Goal: Task Accomplishment & Management: Complete application form

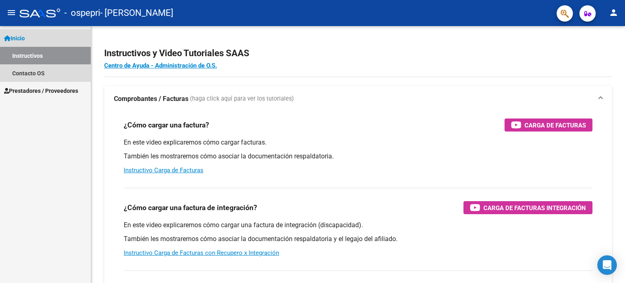
click at [34, 53] on link "Instructivos" at bounding box center [45, 55] width 91 height 17
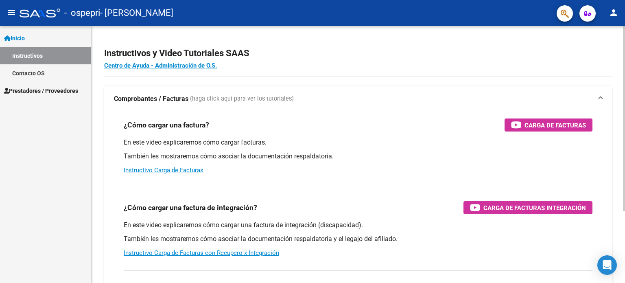
click at [142, 98] on strong "Comprobantes / Facturas" at bounding box center [151, 98] width 74 height 9
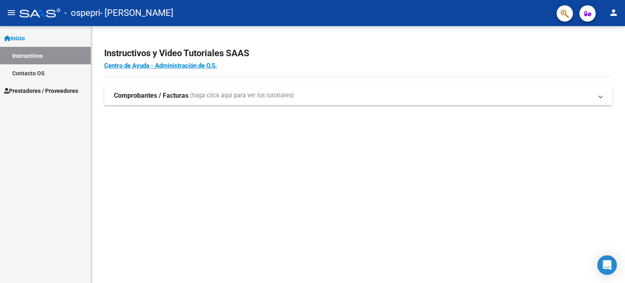
click at [44, 89] on span "Prestadores / Proveedores" at bounding box center [41, 90] width 74 height 9
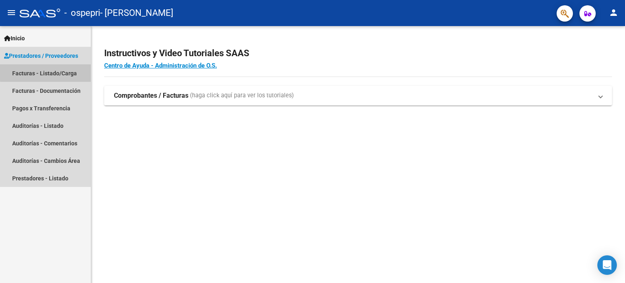
click at [57, 71] on link "Facturas - Listado/Carga" at bounding box center [45, 72] width 91 height 17
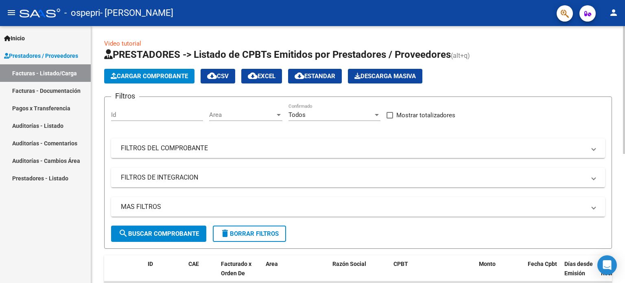
click at [163, 78] on span "Cargar Comprobante" at bounding box center [149, 75] width 77 height 7
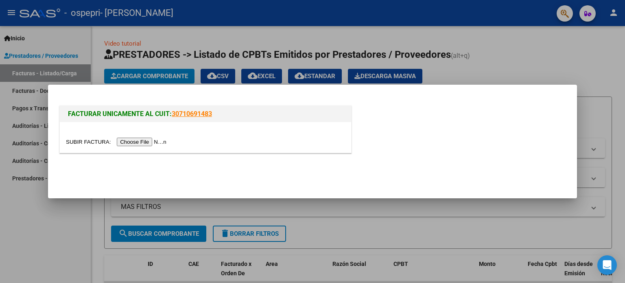
click at [136, 144] on input "file" at bounding box center [117, 141] width 103 height 9
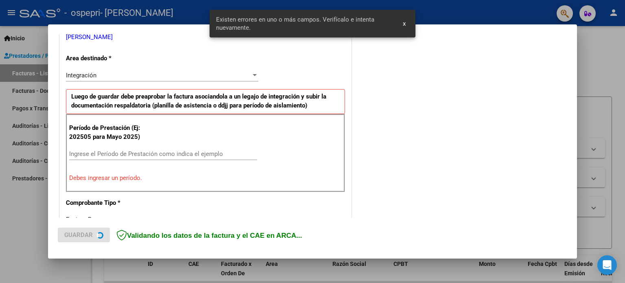
scroll to position [175, 0]
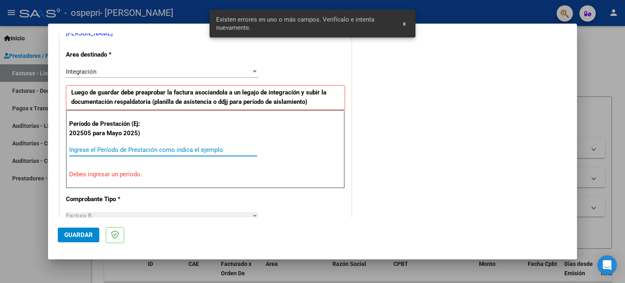
click at [148, 151] on input "Ingrese el Período de Prestación como indica el ejemplo" at bounding box center [163, 149] width 188 height 7
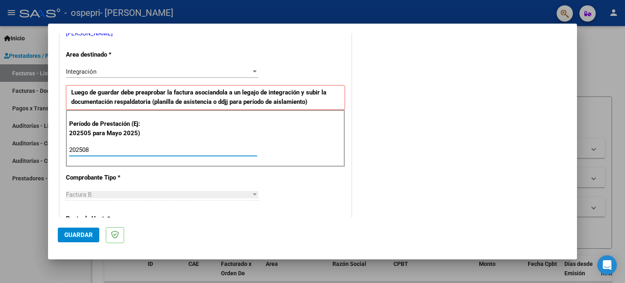
type input "202508"
click at [86, 234] on span "Guardar" at bounding box center [78, 234] width 28 height 7
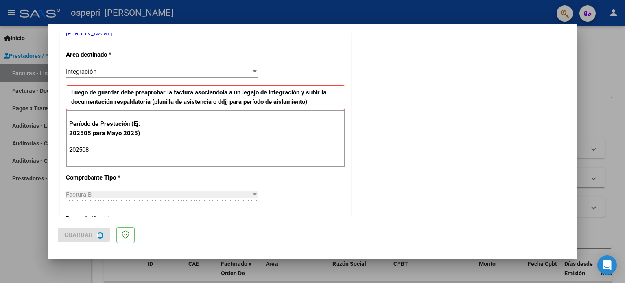
scroll to position [0, 0]
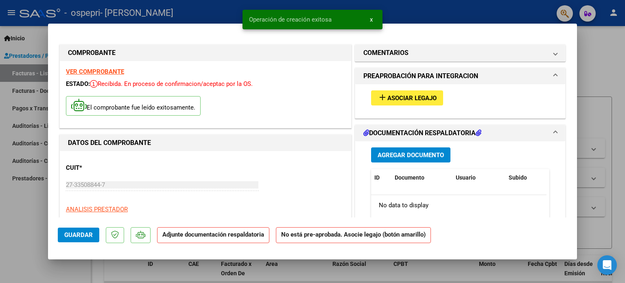
click at [405, 100] on span "Asociar Legajo" at bounding box center [411, 97] width 49 height 7
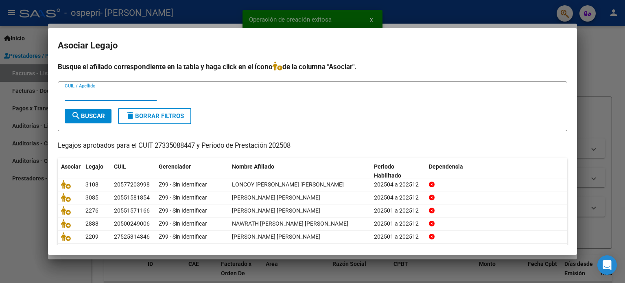
scroll to position [27, 0]
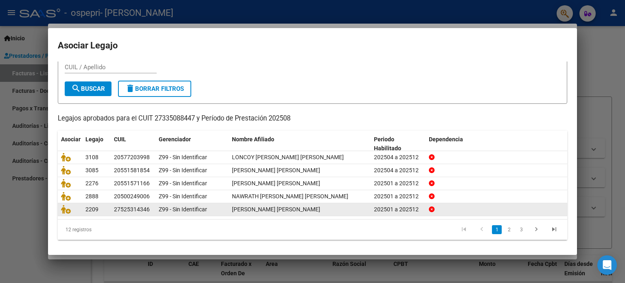
click at [60, 209] on datatable-body-cell at bounding box center [70, 209] width 24 height 13
click at [66, 209] on icon at bounding box center [66, 209] width 10 height 9
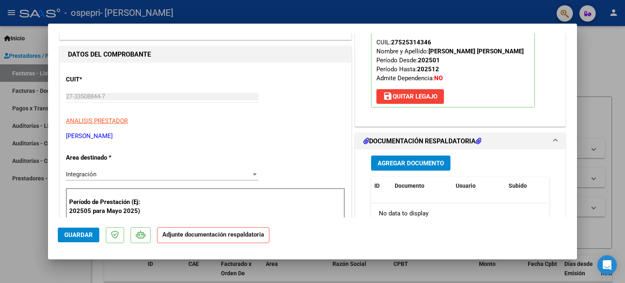
scroll to position [125, 0]
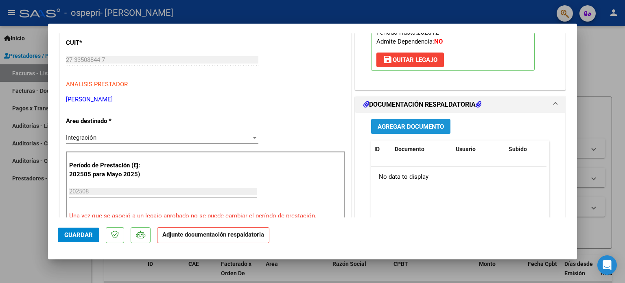
click at [432, 120] on button "Agregar Documento" at bounding box center [410, 126] width 79 height 15
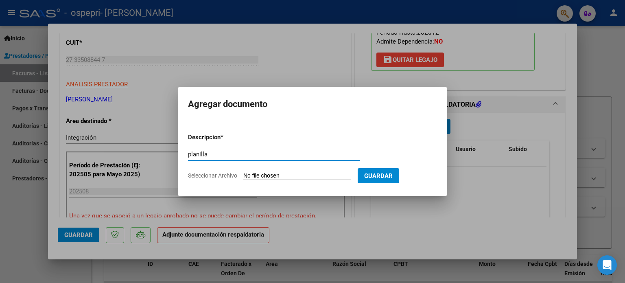
type input "planilla"
click at [310, 173] on input "Seleccionar Archivo" at bounding box center [297, 176] width 108 height 8
type input "C:\fakepath\CamScanner [DATE] 22.37.pdf"
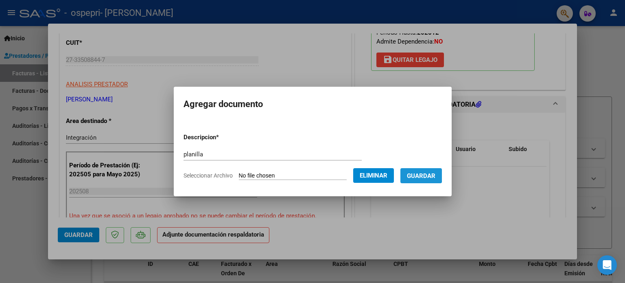
click at [421, 174] on span "Guardar" at bounding box center [421, 175] width 28 height 7
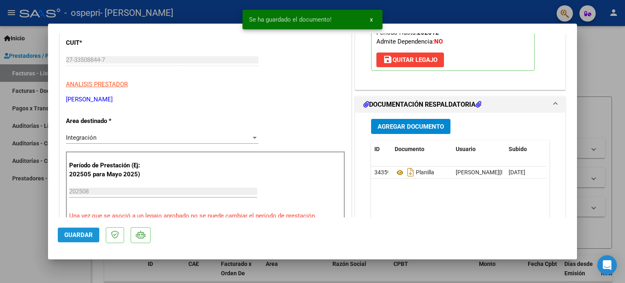
click at [90, 235] on span "Guardar" at bounding box center [78, 234] width 28 height 7
click at [28, 222] on div at bounding box center [312, 141] width 625 height 283
type input "$ 0,00"
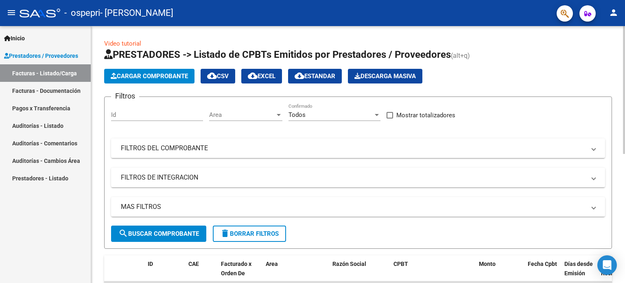
click at [175, 78] on span "Cargar Comprobante" at bounding box center [149, 75] width 77 height 7
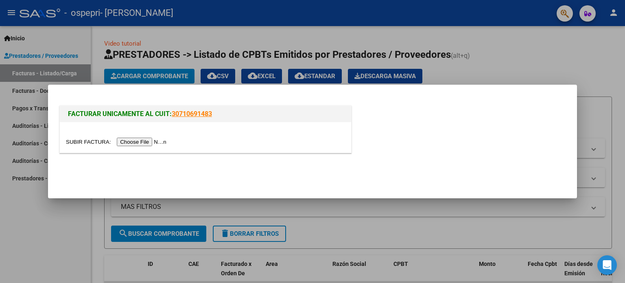
click at [154, 139] on input "file" at bounding box center [117, 141] width 103 height 9
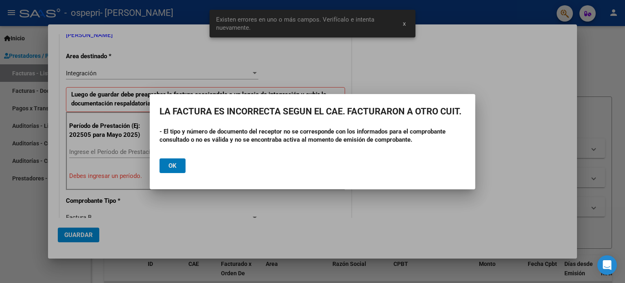
scroll to position [175, 0]
click at [179, 163] on button "Ok" at bounding box center [172, 165] width 26 height 15
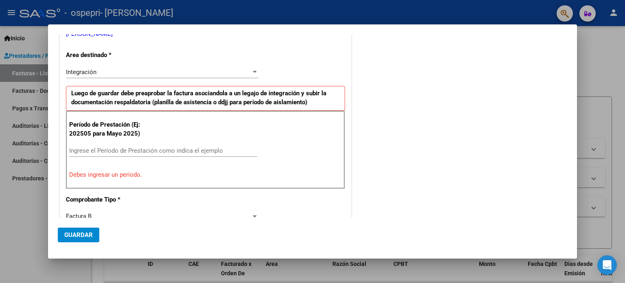
click at [33, 211] on div at bounding box center [312, 141] width 625 height 283
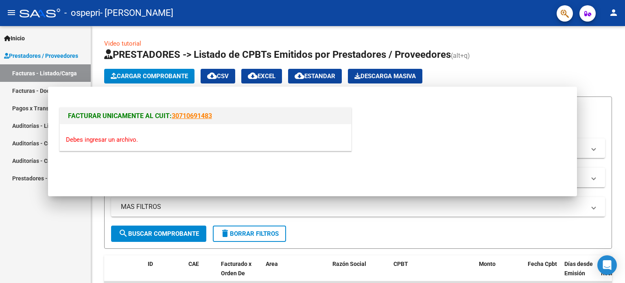
scroll to position [0, 0]
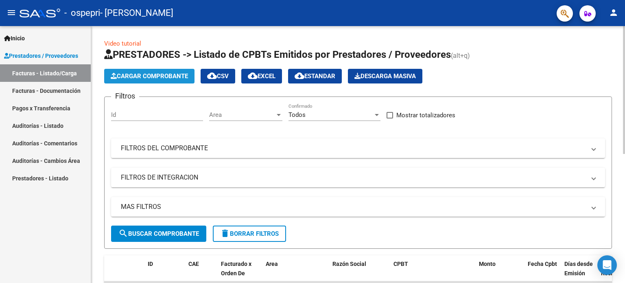
click at [144, 74] on span "Cargar Comprobante" at bounding box center [149, 75] width 77 height 7
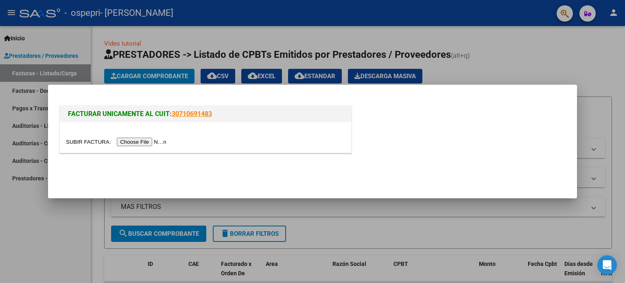
click at [157, 143] on input "file" at bounding box center [117, 141] width 103 height 9
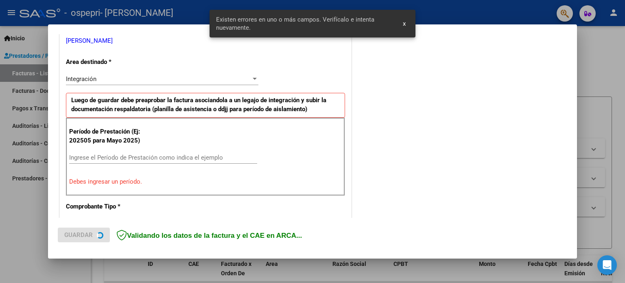
scroll to position [175, 0]
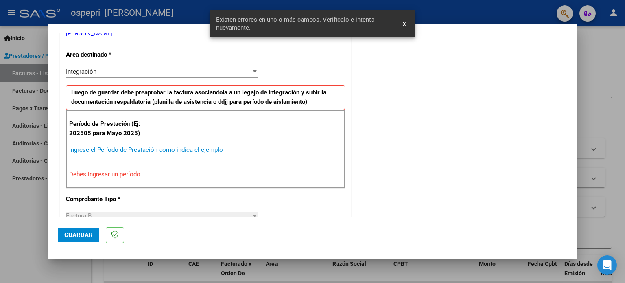
click at [131, 152] on input "Ingrese el Período de Prestación como indica el ejemplo" at bounding box center [163, 149] width 188 height 7
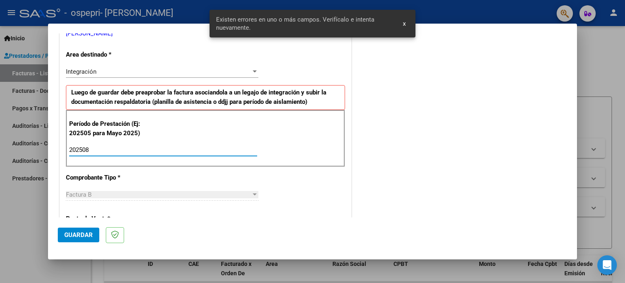
type input "202508"
click at [76, 236] on span "Guardar" at bounding box center [78, 234] width 28 height 7
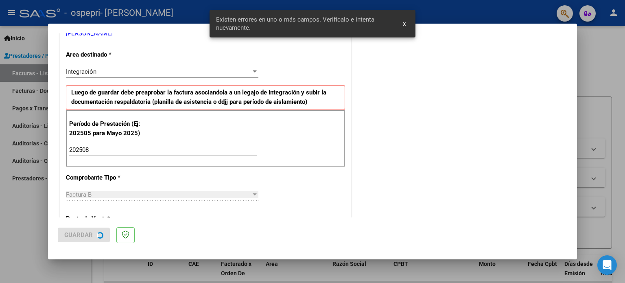
scroll to position [0, 0]
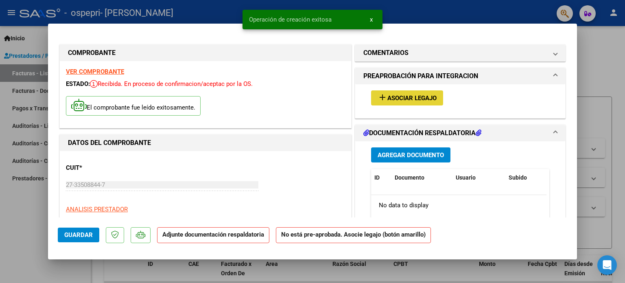
click at [389, 97] on span "Asociar Legajo" at bounding box center [411, 97] width 49 height 7
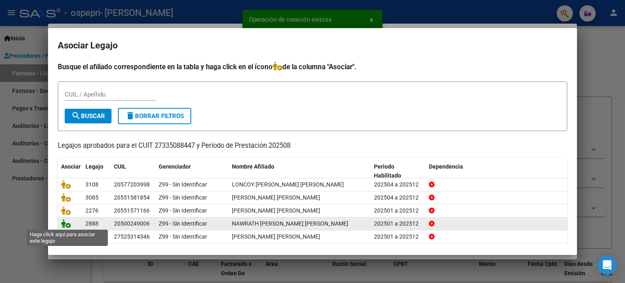
click at [62, 226] on icon at bounding box center [66, 223] width 10 height 9
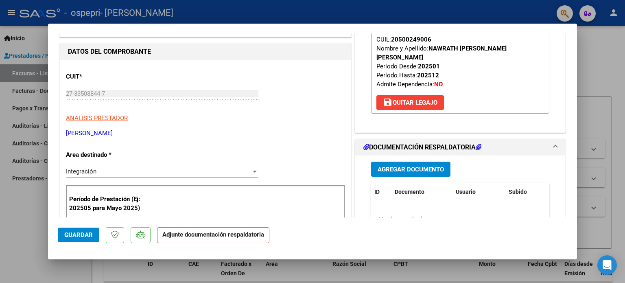
scroll to position [90, 0]
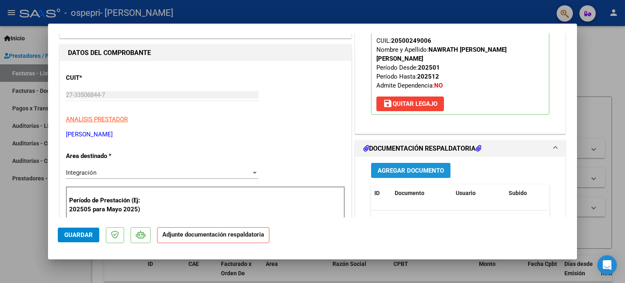
click at [434, 168] on button "Agregar Documento" at bounding box center [410, 170] width 79 height 15
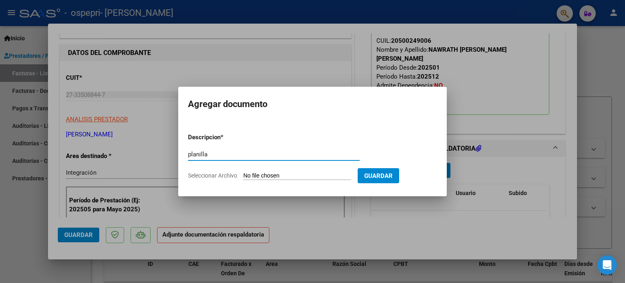
type input "planilla"
click at [328, 179] on input "Seleccionar Archivo" at bounding box center [297, 176] width 108 height 8
type input "C:\fakepath\CamScanner [DATE] 22.43.pdf"
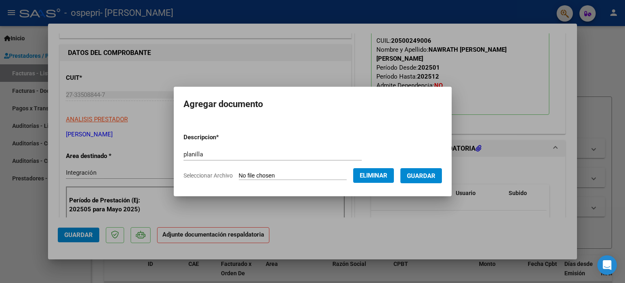
click at [435, 176] on span "Guardar" at bounding box center [421, 175] width 28 height 7
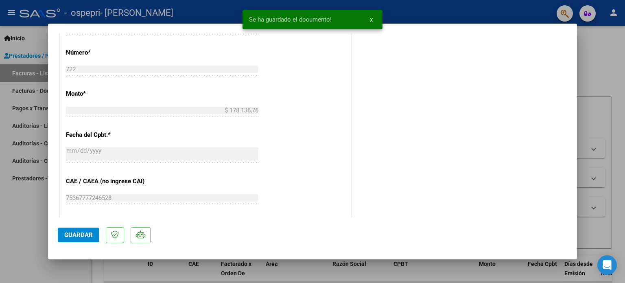
scroll to position [392, 0]
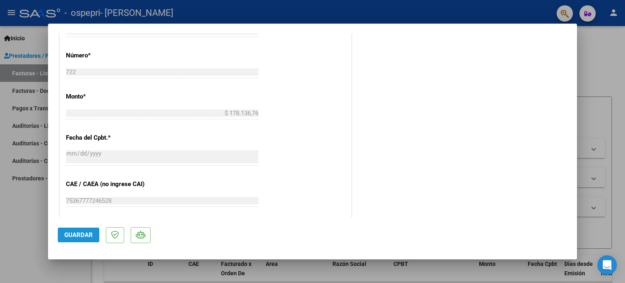
click at [94, 228] on button "Guardar" at bounding box center [78, 234] width 41 height 15
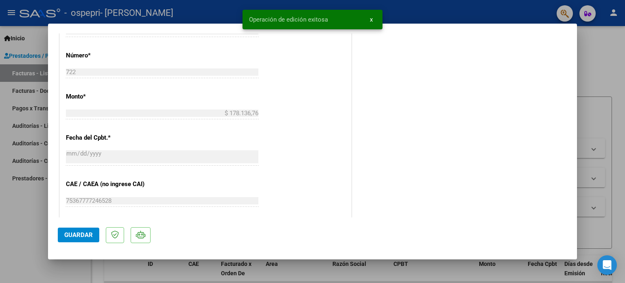
click at [28, 223] on div at bounding box center [312, 141] width 625 height 283
type input "$ 0,00"
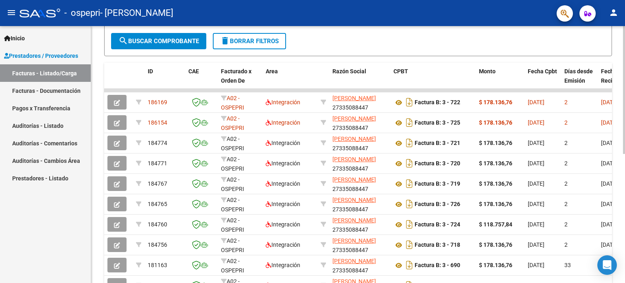
scroll to position [193, 0]
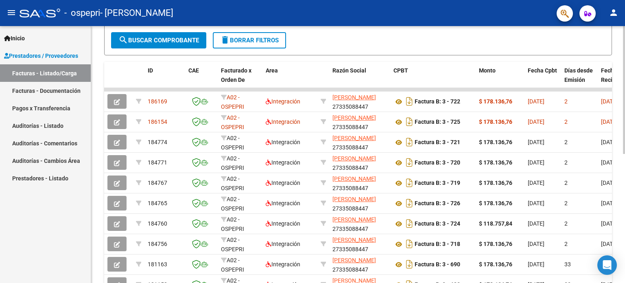
click at [617, 179] on div "Video tutorial PRESTADORES -> Listado de CPBTs Emitidos por Prestadores / Prove…" at bounding box center [359, 88] width 536 height 511
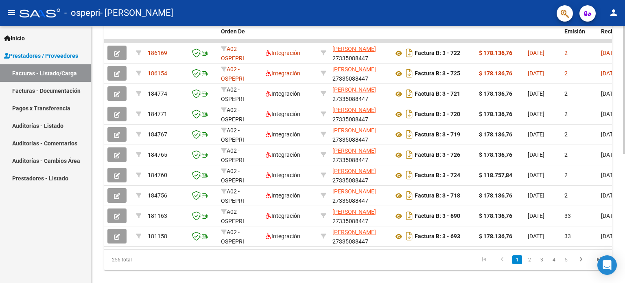
scroll to position [243, 0]
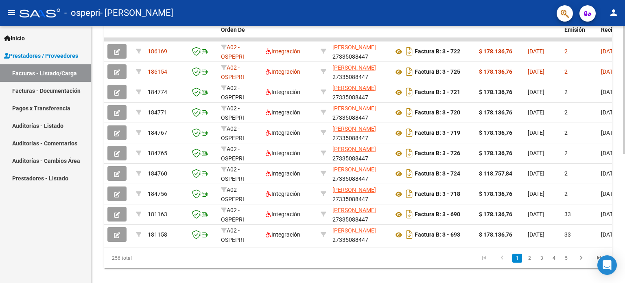
click at [623, 206] on div at bounding box center [624, 213] width 2 height 128
